Goal: Task Accomplishment & Management: Complete application form

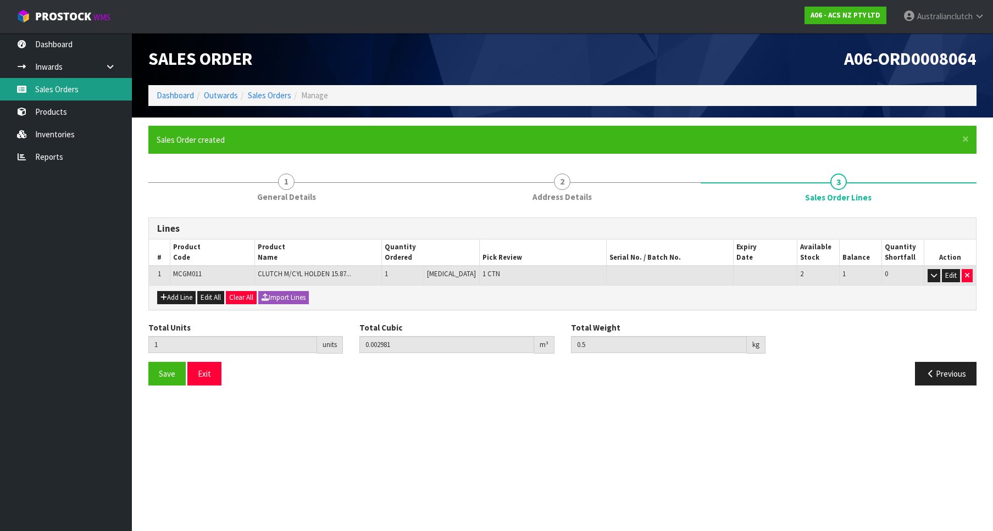
click at [67, 82] on link "Sales Orders" at bounding box center [66, 89] width 132 height 23
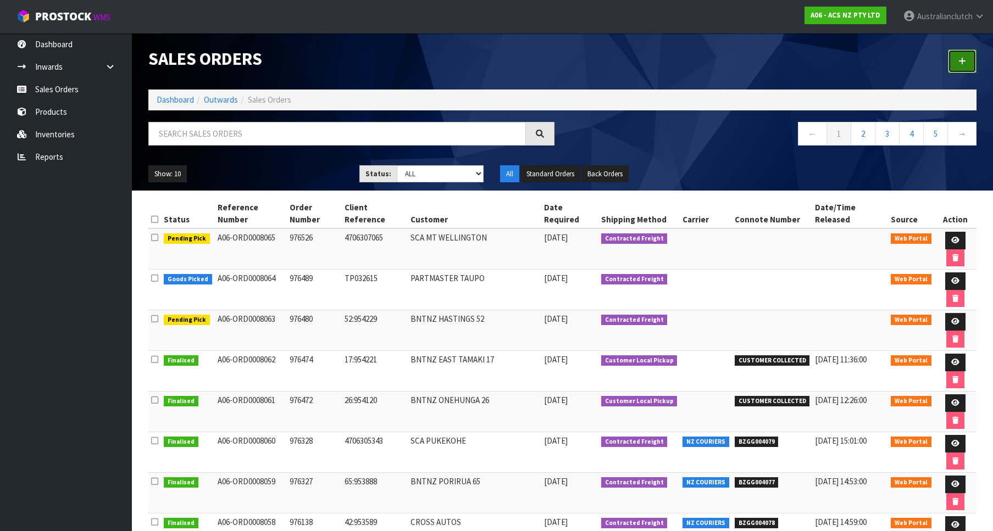
click at [961, 69] on link at bounding box center [962, 61] width 29 height 24
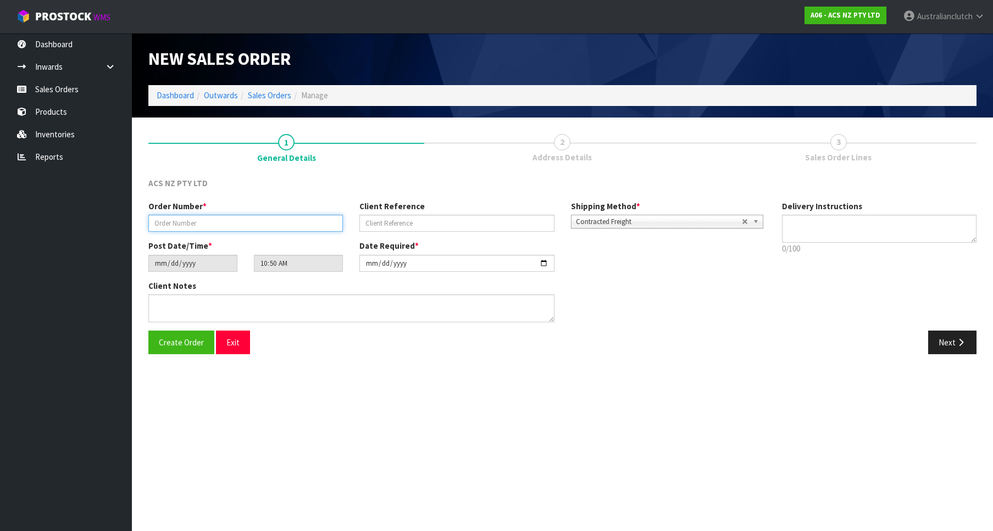
click at [324, 215] on input "text" at bounding box center [245, 223] width 195 height 17
click at [262, 219] on input "text" at bounding box center [245, 223] width 195 height 17
paste input "9"
type input "976532"
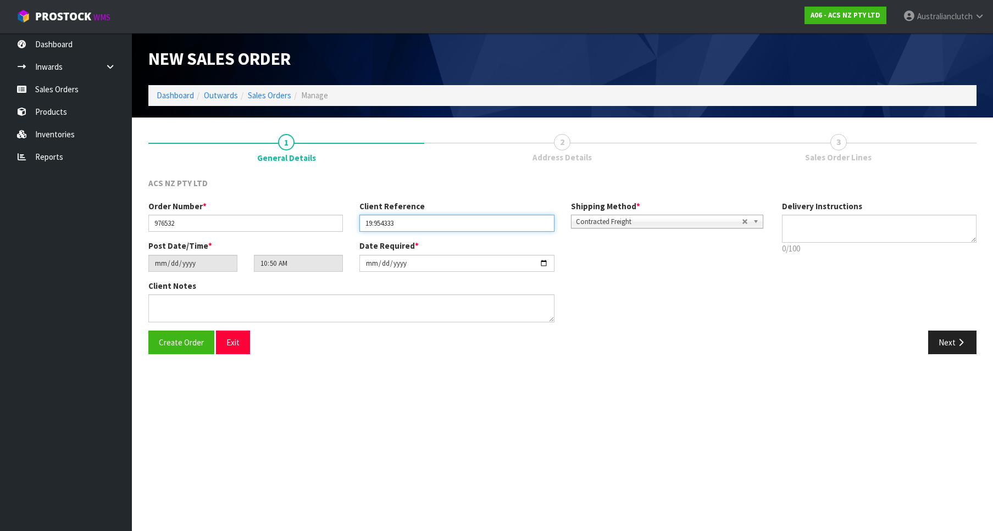
type input "19:954333"
click at [148, 331] on button "Create Order" at bounding box center [181, 343] width 66 height 24
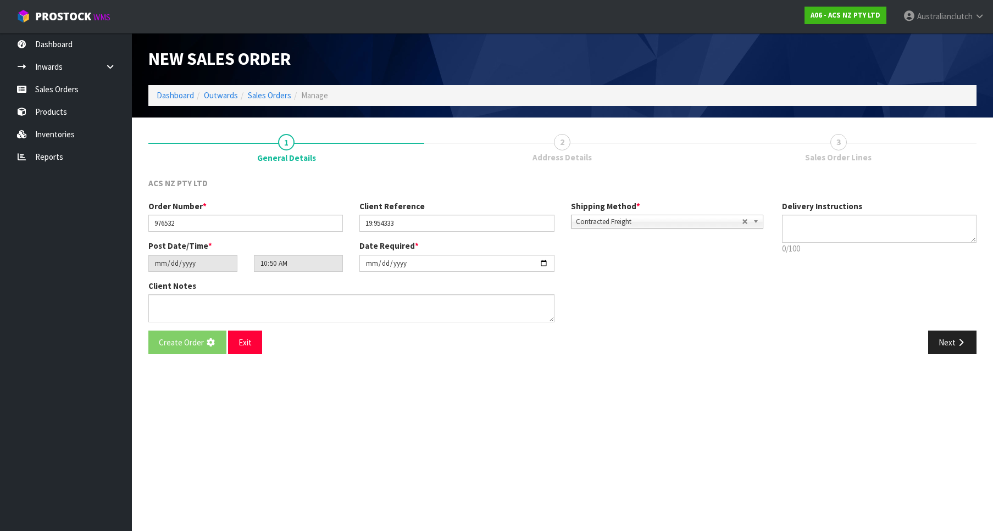
click at [622, 221] on span "Contracted Freight" at bounding box center [659, 221] width 166 height 13
click at [800, 227] on textarea at bounding box center [879, 229] width 195 height 28
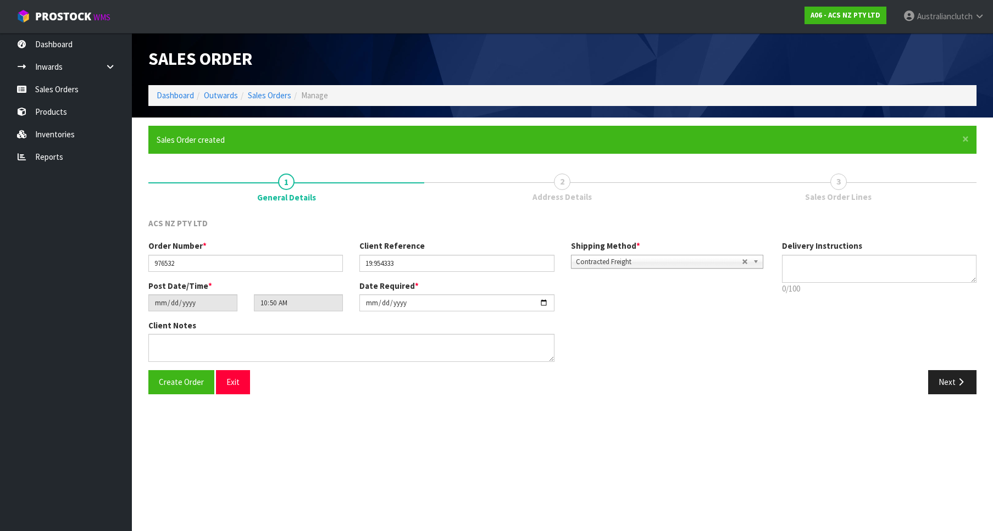
type input "13:20:00.000"
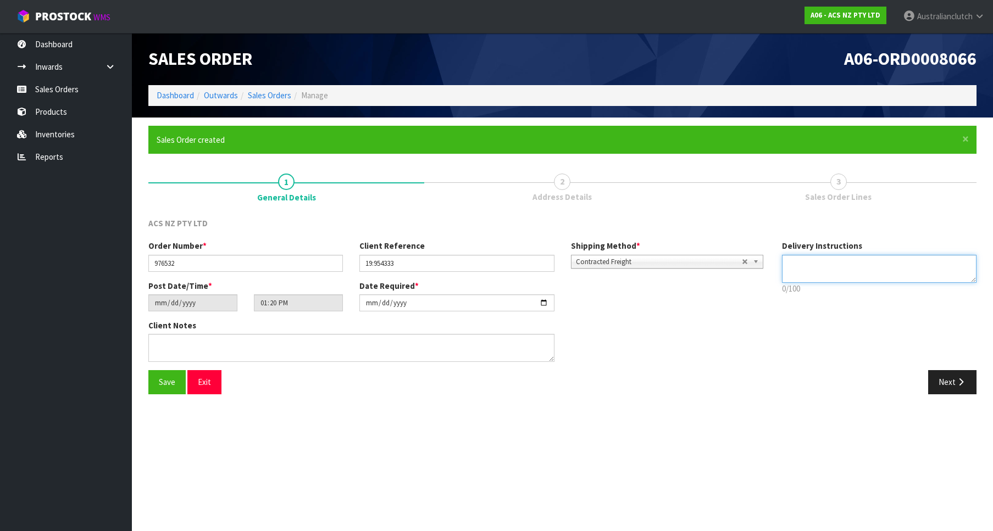
click at [830, 278] on textarea at bounding box center [879, 269] width 195 height 28
type textarea "PLEASE SEND VIA NZC"
click at [966, 396] on div "Save Exit Next" at bounding box center [562, 386] width 845 height 32
click at [954, 384] on button "Next" at bounding box center [952, 382] width 48 height 24
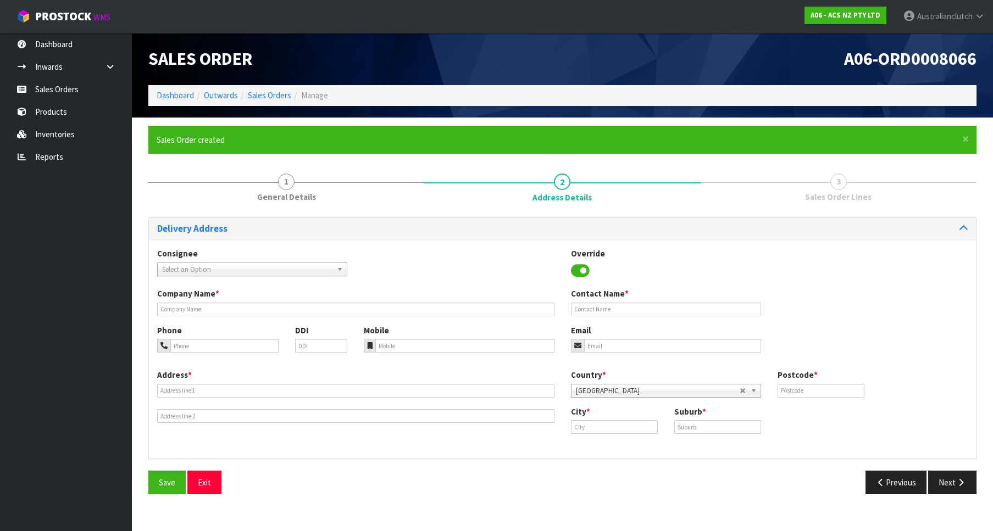
click at [285, 265] on span "Select an Option" at bounding box center [247, 269] width 170 height 13
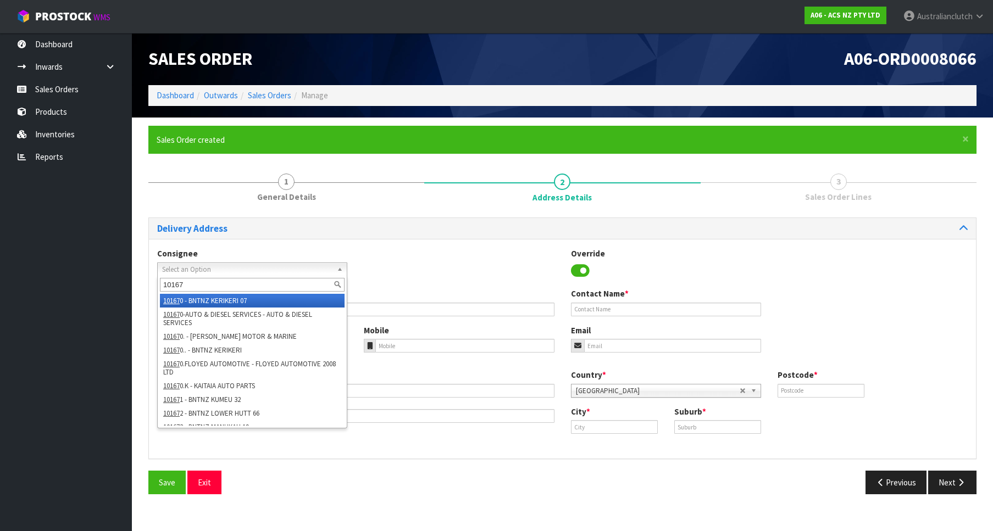
type input "101673"
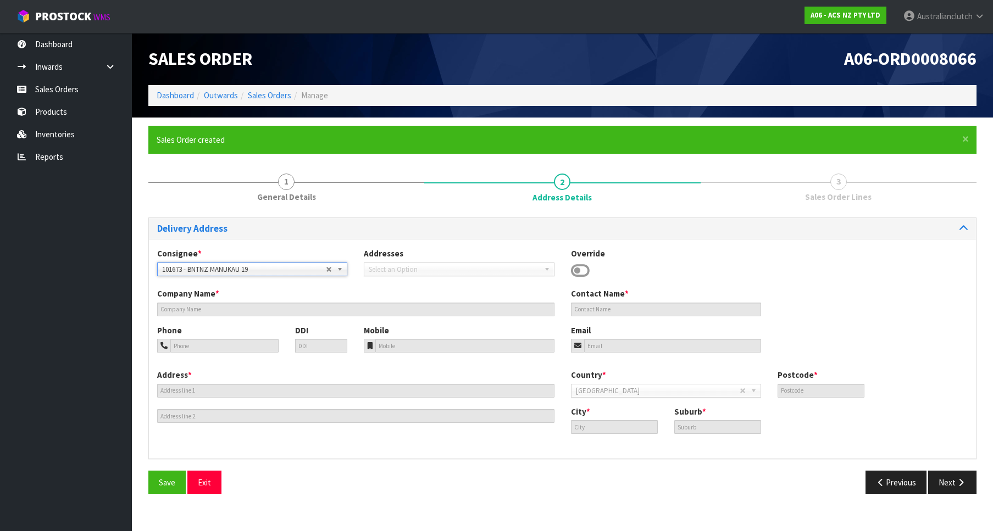
type input "BNTNZ MANUKAU 19"
type input "[STREET_ADDRESS]"
type input "2104"
type input "WIRI"
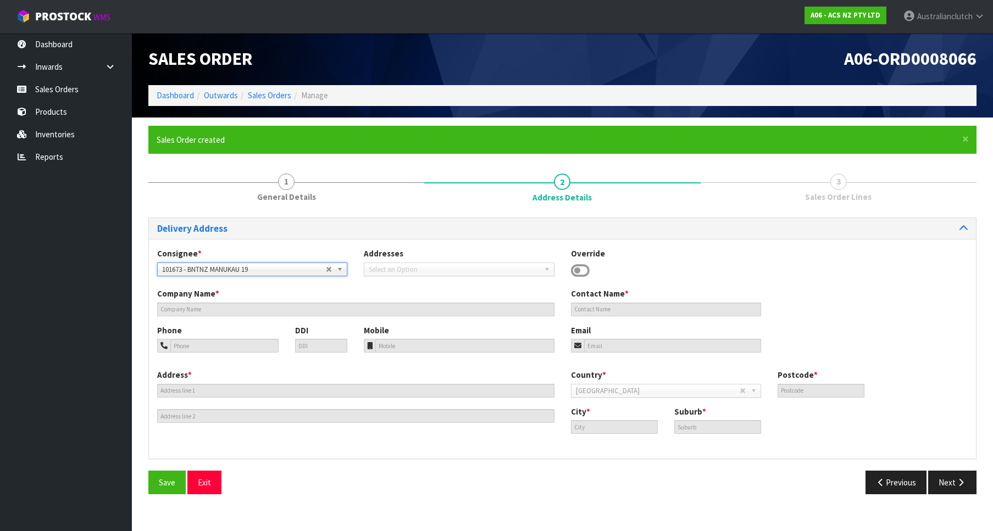
type input "WIRI"
click at [956, 472] on button "Next" at bounding box center [952, 483] width 48 height 24
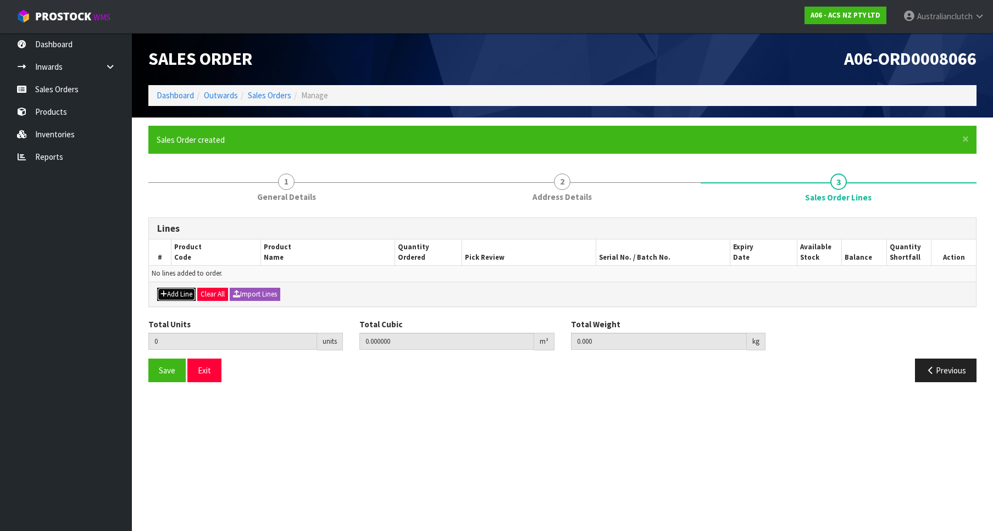
click at [181, 301] on button "Add Line" at bounding box center [176, 294] width 38 height 13
type input "0"
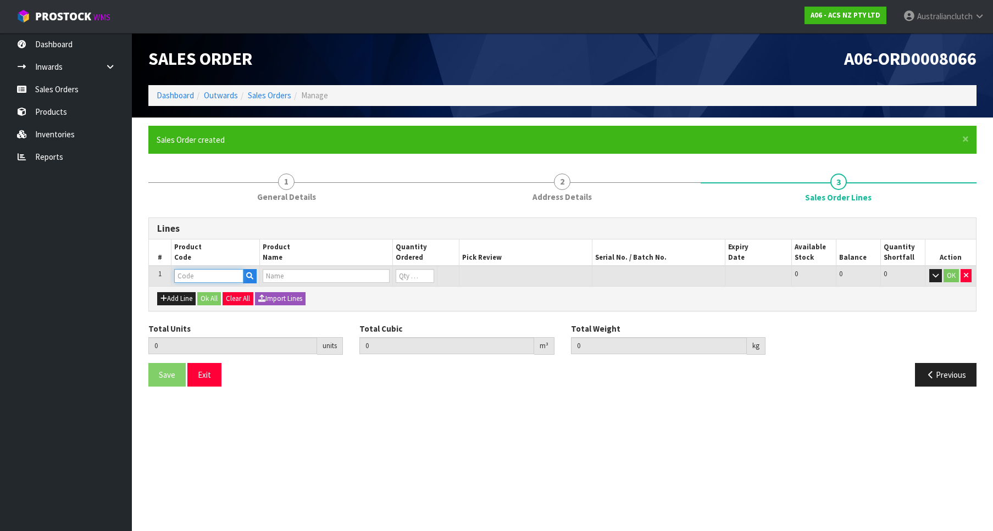
click at [199, 283] on input "text" at bounding box center [208, 276] width 69 height 14
paste input "KNI23001-1B"
type input "KNI23001-1B"
type input "0.000000"
type input "0.000"
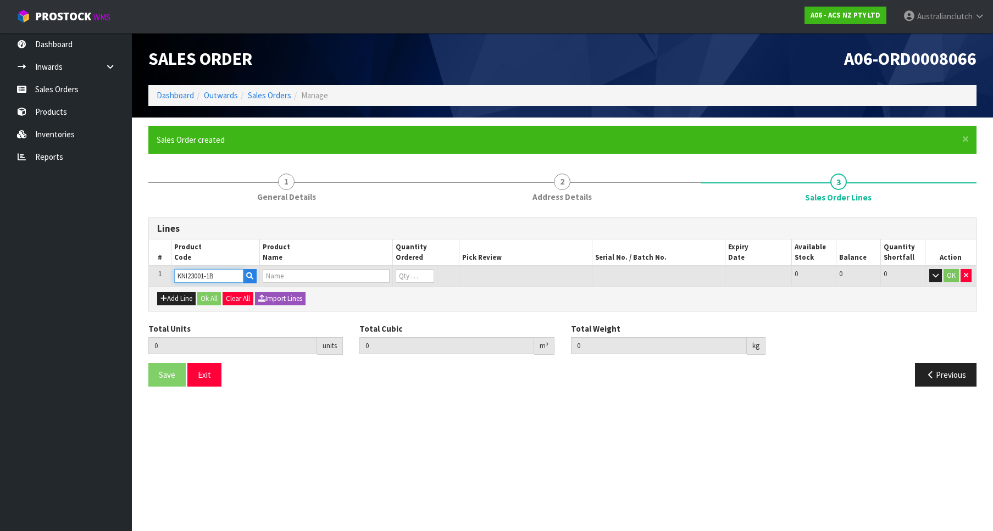
type input "KIT PER NISSAN 240K 2.4L"
type input "0"
type input "1"
type input "0.01443"
type input "7.71"
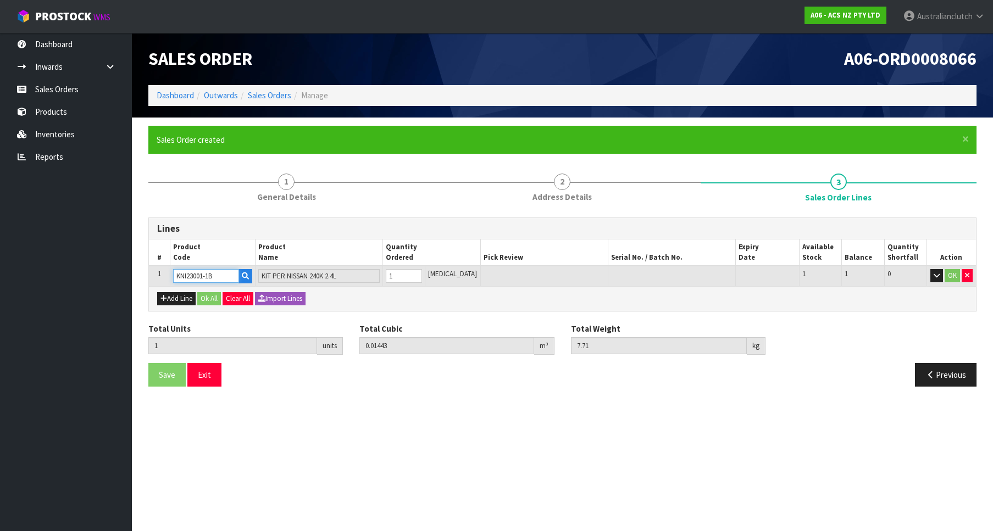
type input "1"
click at [422, 274] on input "1" at bounding box center [404, 276] width 36 height 14
type input "KNI23001-1B"
click at [947, 275] on button "OK" at bounding box center [952, 275] width 15 height 13
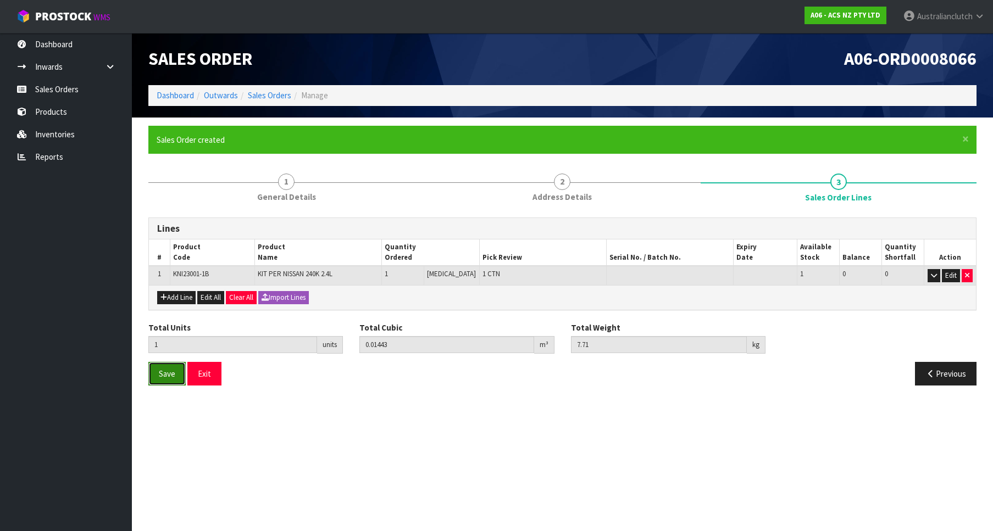
click at [162, 372] on span "Save" at bounding box center [167, 374] width 16 height 10
